Goal: Obtain resource: Download file/media

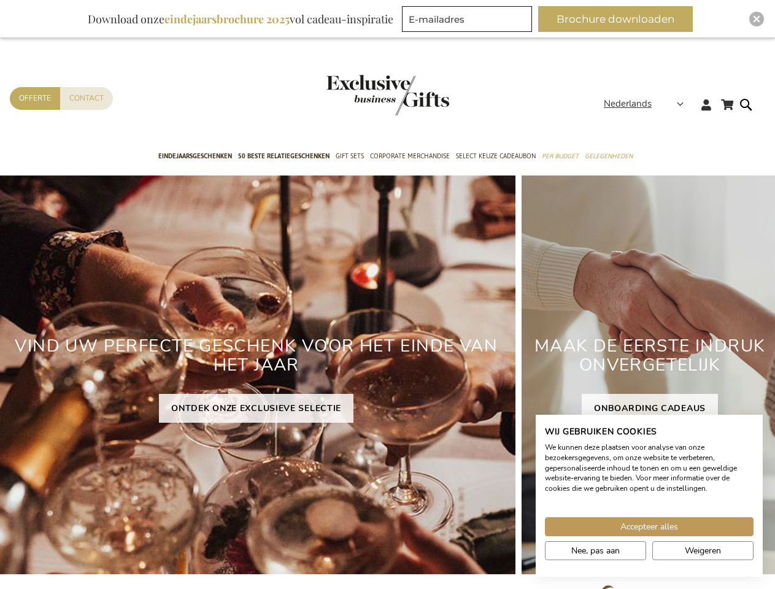
click at [387, 295] on div "VIND UW PERFECTE GESCHENK VOOR HET EINDE VAN HET JAAR ONTDEK ONZE EXCLUSIEVE SE…" at bounding box center [256, 375] width 519 height 399
click at [647, 104] on span "Nederlands" at bounding box center [628, 104] width 48 height 14
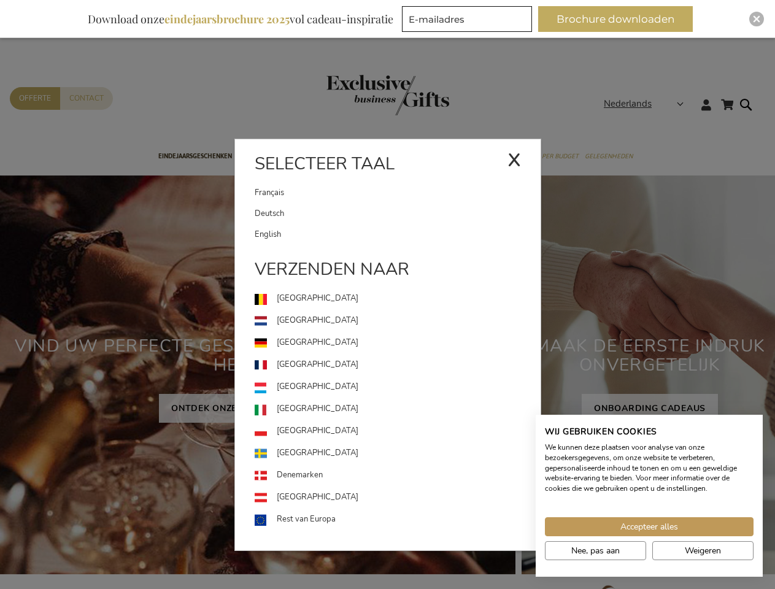
click at [620, 19] on button "Brochure downloaden" at bounding box center [615, 19] width 155 height 26
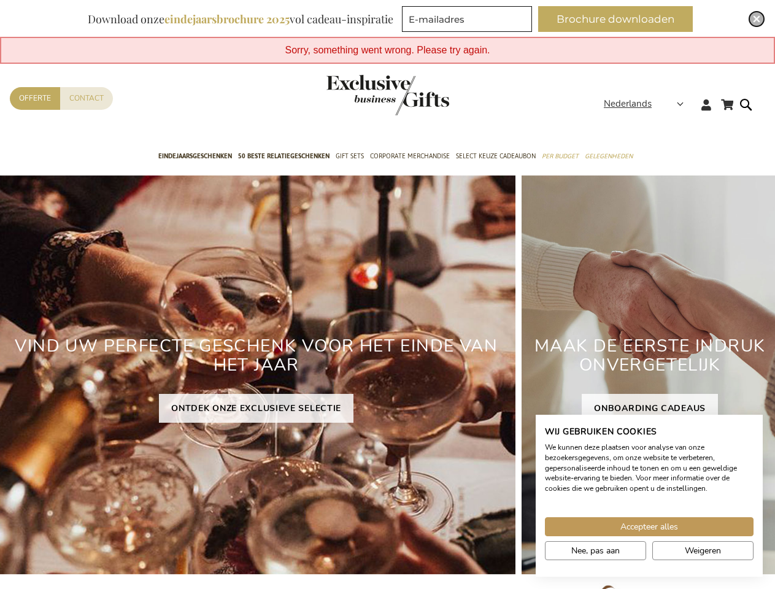
click at [757, 19] on img "Close" at bounding box center [756, 18] width 7 height 7
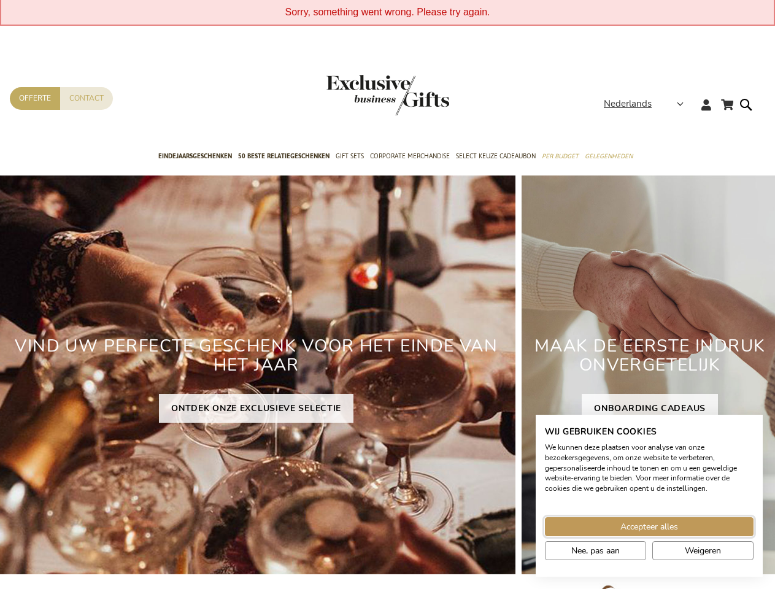
click at [649, 527] on span "Accepteer alles" at bounding box center [649, 526] width 58 height 13
